Goal: Task Accomplishment & Management: Complete application form

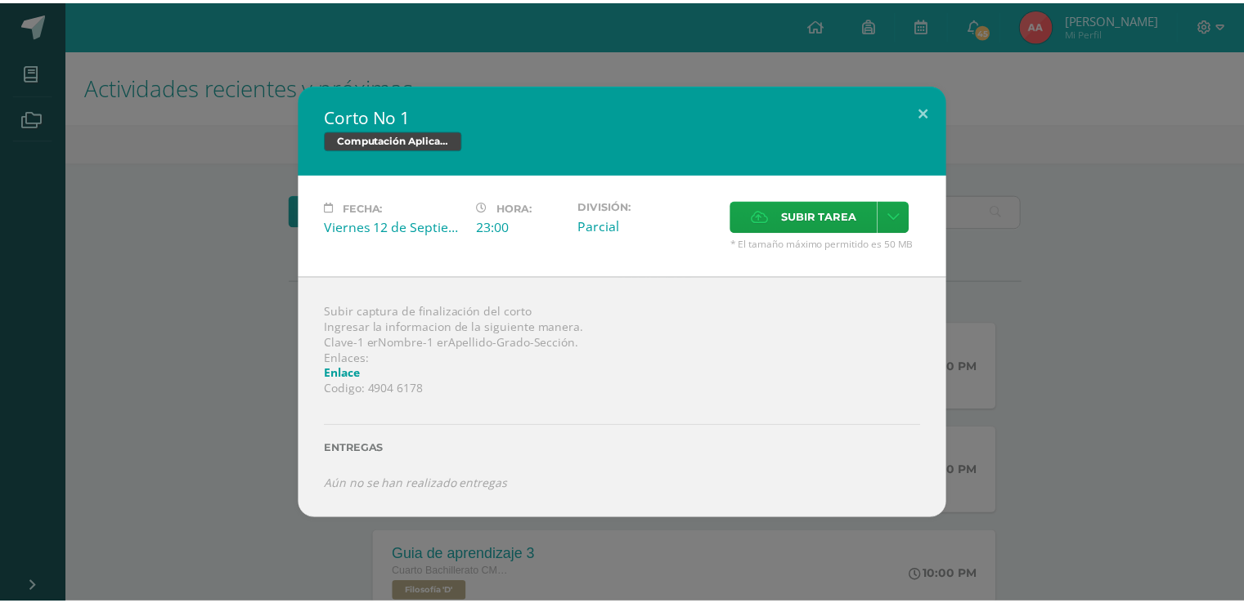
scroll to position [327, 0]
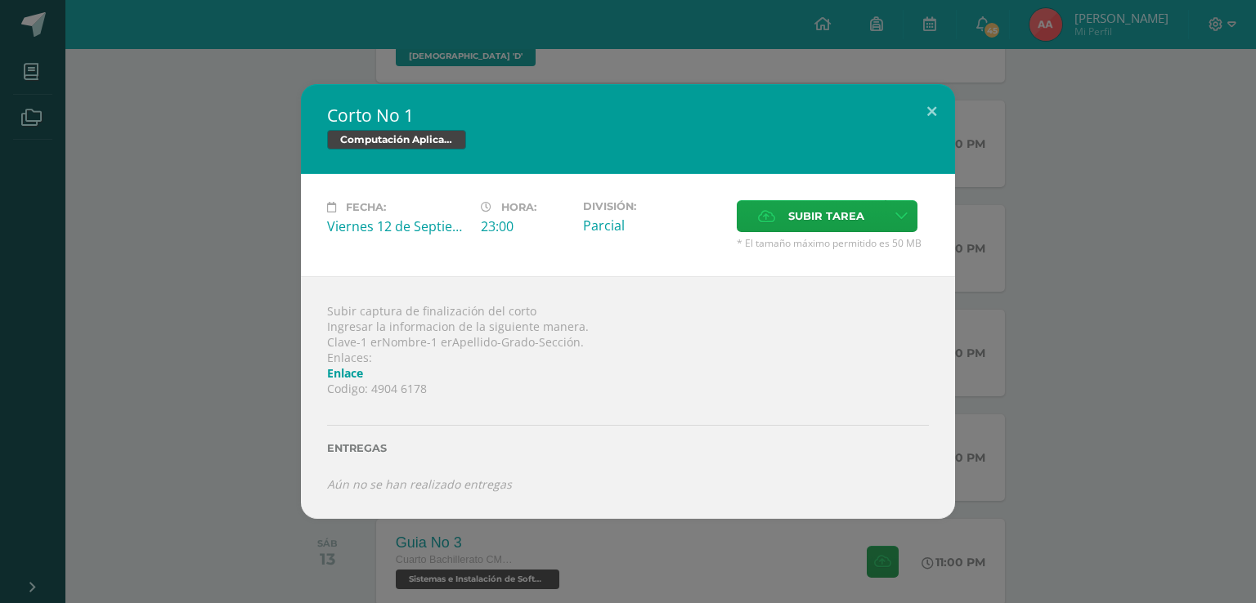
click at [491, 334] on div "Subir captura de finalización del corto Ingresar la informacion de la siguiente…" at bounding box center [628, 397] width 654 height 243
click at [352, 370] on link "Enlace" at bounding box center [345, 374] width 36 height 16
click at [867, 209] on label "Subir tarea" at bounding box center [811, 216] width 149 height 32
click at [0, 0] on input "Subir tarea" at bounding box center [0, 0] width 0 height 0
click at [903, 222] on icon at bounding box center [901, 216] width 12 height 14
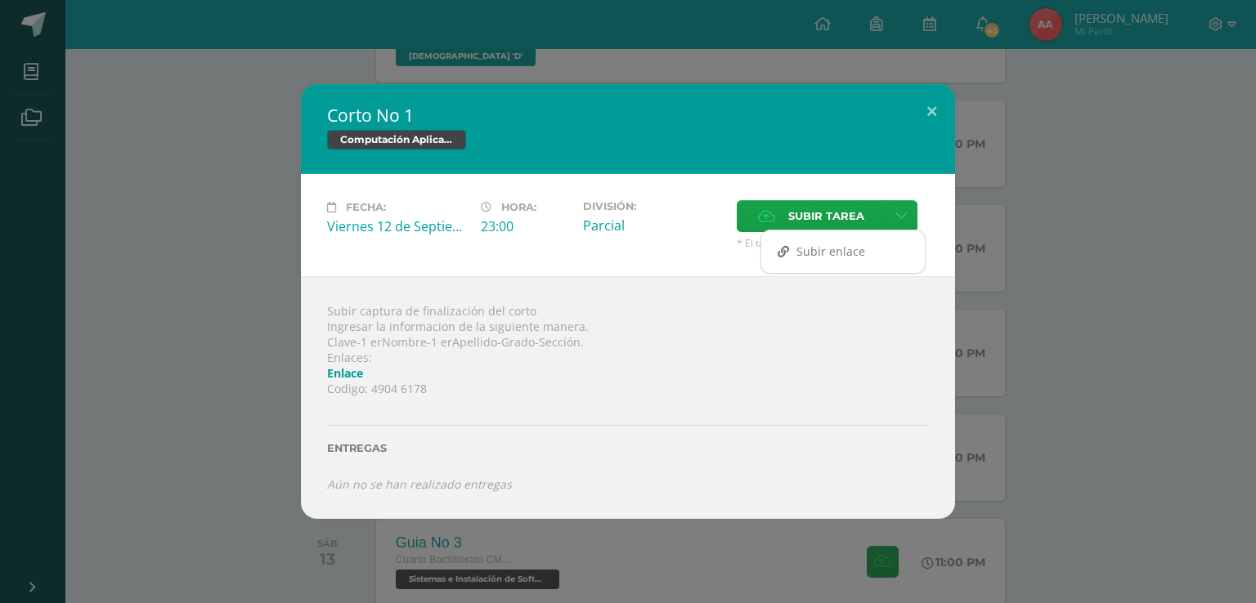
click at [718, 415] on div "Entregas" at bounding box center [628, 443] width 602 height 67
click at [769, 222] on icon at bounding box center [766, 216] width 17 height 11
click at [0, 0] on input "Subir tarea" at bounding box center [0, 0] width 0 height 0
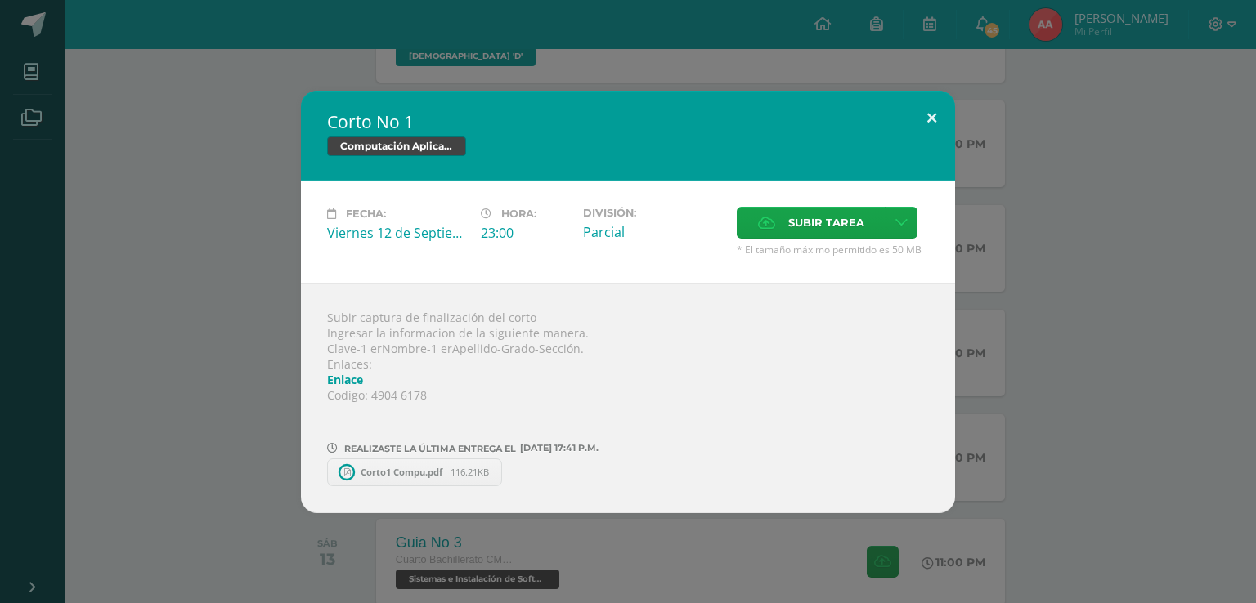
click at [929, 118] on button at bounding box center [932, 119] width 47 height 56
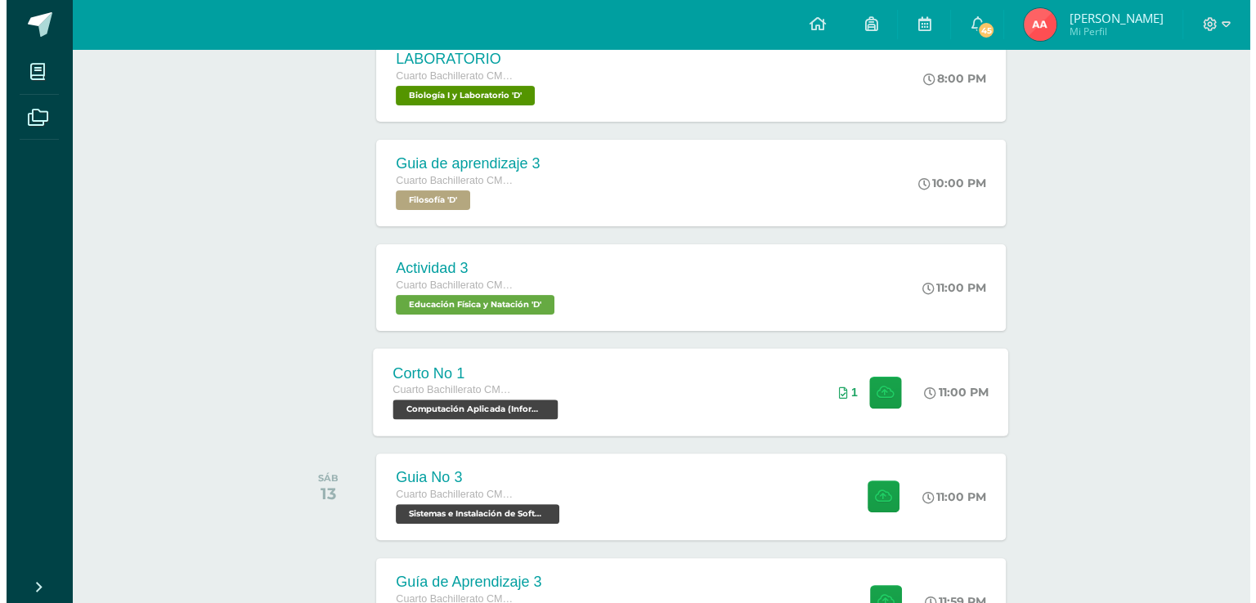
scroll to position [491, 0]
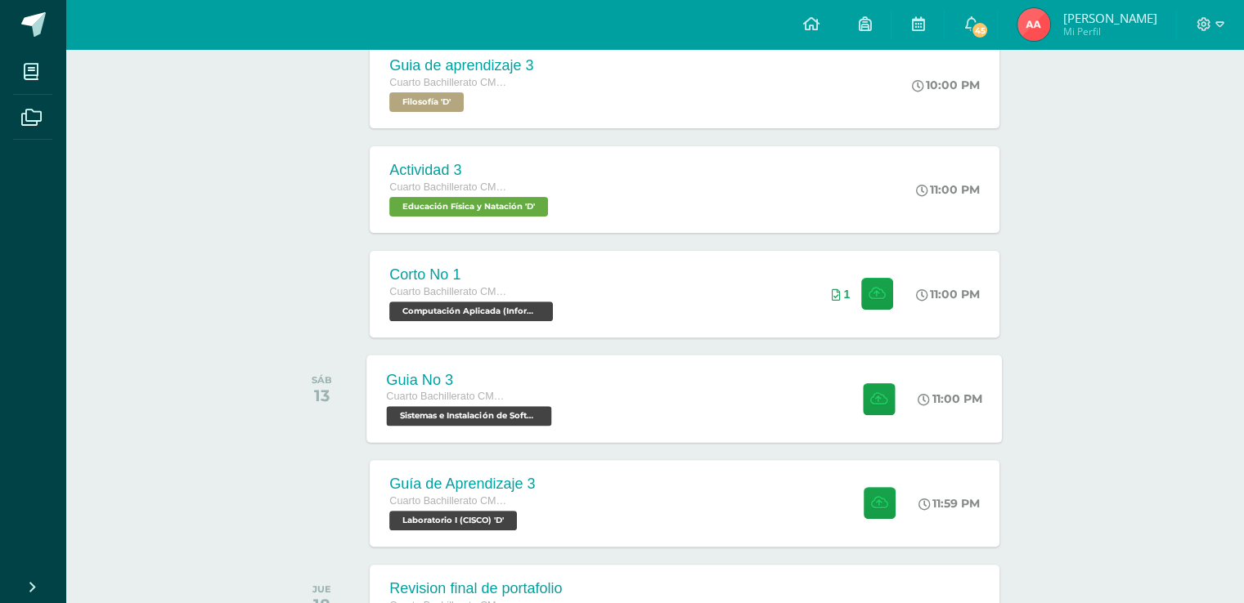
click at [591, 397] on div "Guia No 3 Cuarto Bachillerato CMP Bachillerato en CCLL con Orientación en Compu…" at bounding box center [684, 398] width 635 height 87
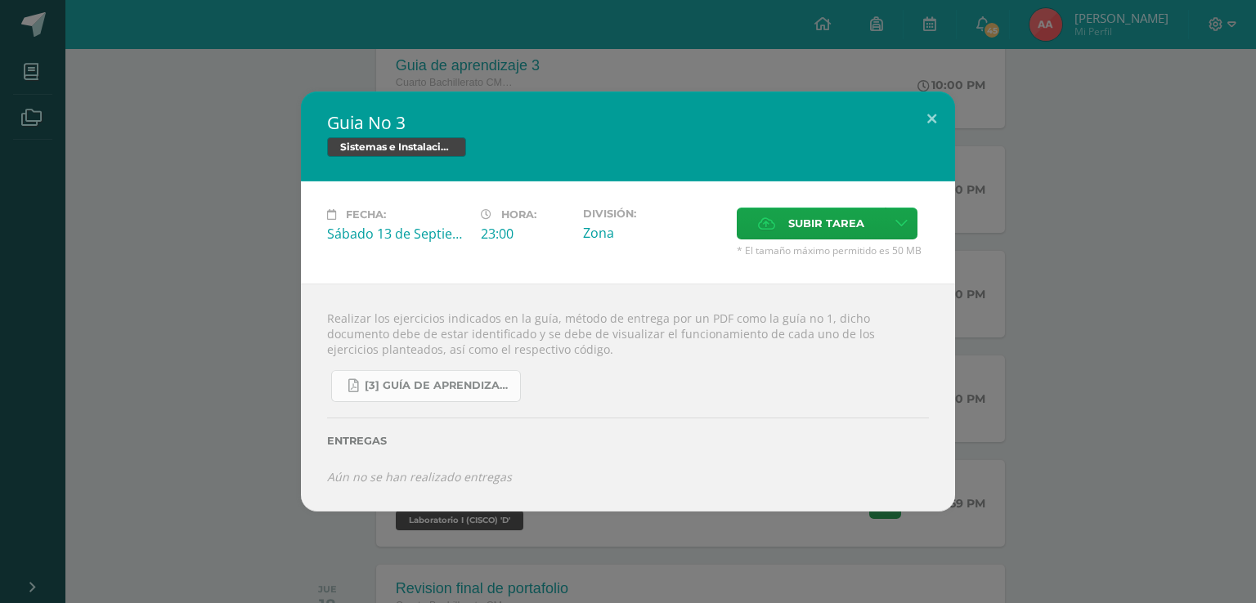
click at [444, 393] on link "[3] Guía de Aprendizaje - Sistemas e Instalación de Software.pdf" at bounding box center [426, 386] width 190 height 32
